Goal: Task Accomplishment & Management: Manage account settings

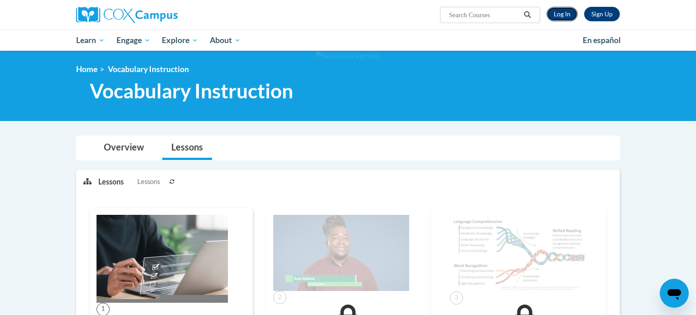
click at [556, 15] on link "Log In" at bounding box center [561, 14] width 31 height 14
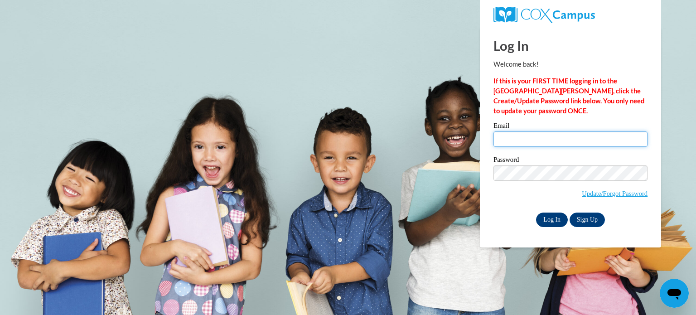
type input "[EMAIL_ADDRESS][DOMAIN_NAME]"
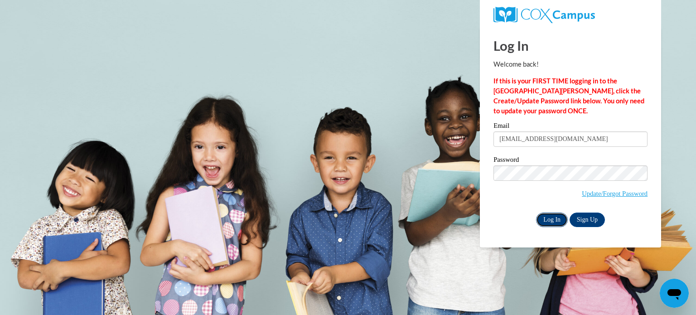
click at [544, 221] on input "Log In" at bounding box center [552, 219] width 32 height 14
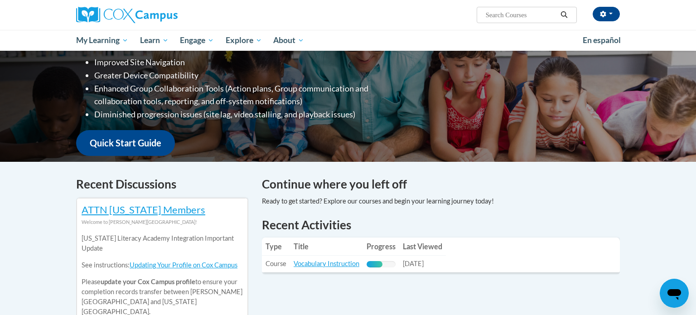
scroll to position [157, 0]
click at [337, 265] on link "Vocabulary Instruction" at bounding box center [326, 263] width 66 height 8
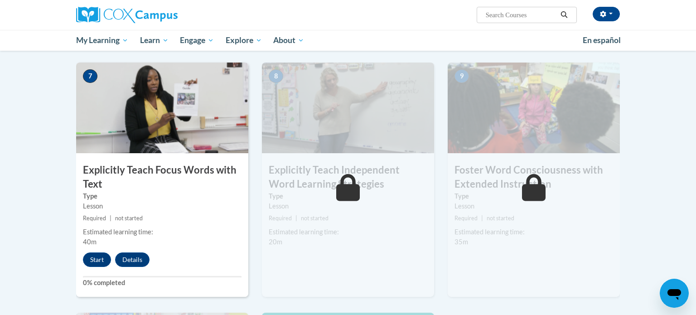
scroll to position [688, 0]
